Goal: Check status

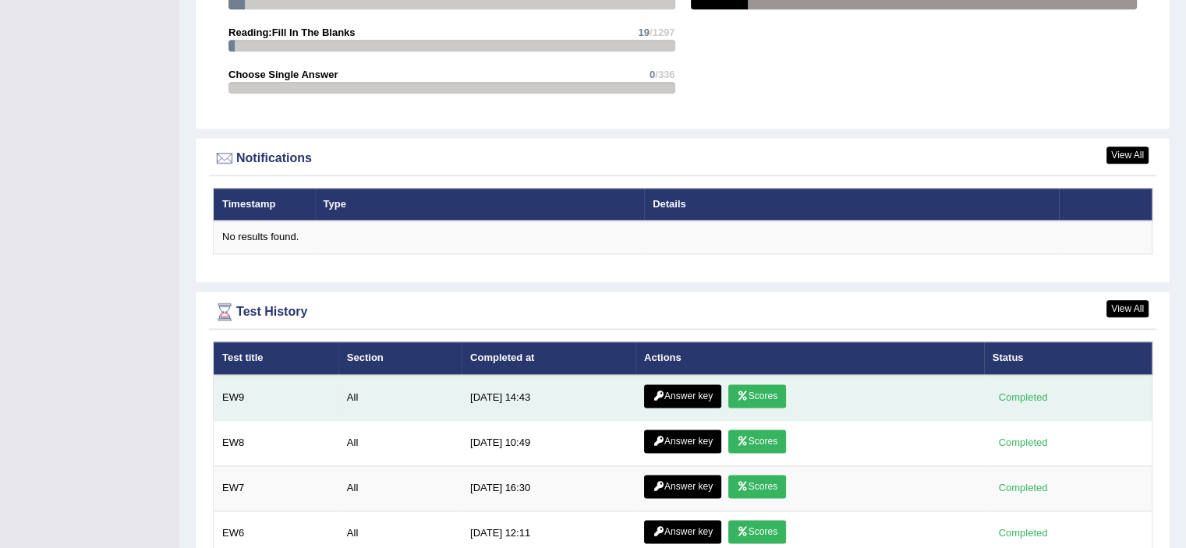
click at [747, 392] on link "Scores" at bounding box center [758, 396] width 58 height 23
